Goal: Navigation & Orientation: Find specific page/section

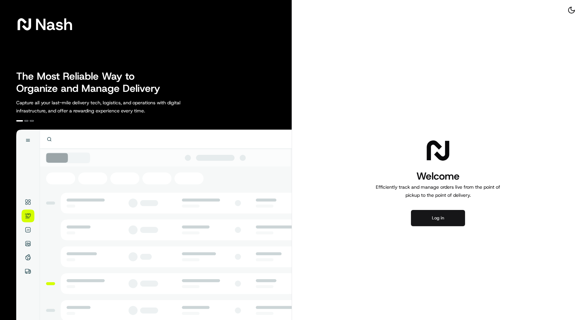
click at [428, 219] on button "Log in" at bounding box center [438, 218] width 54 height 16
